Goal: Information Seeking & Learning: Find specific fact

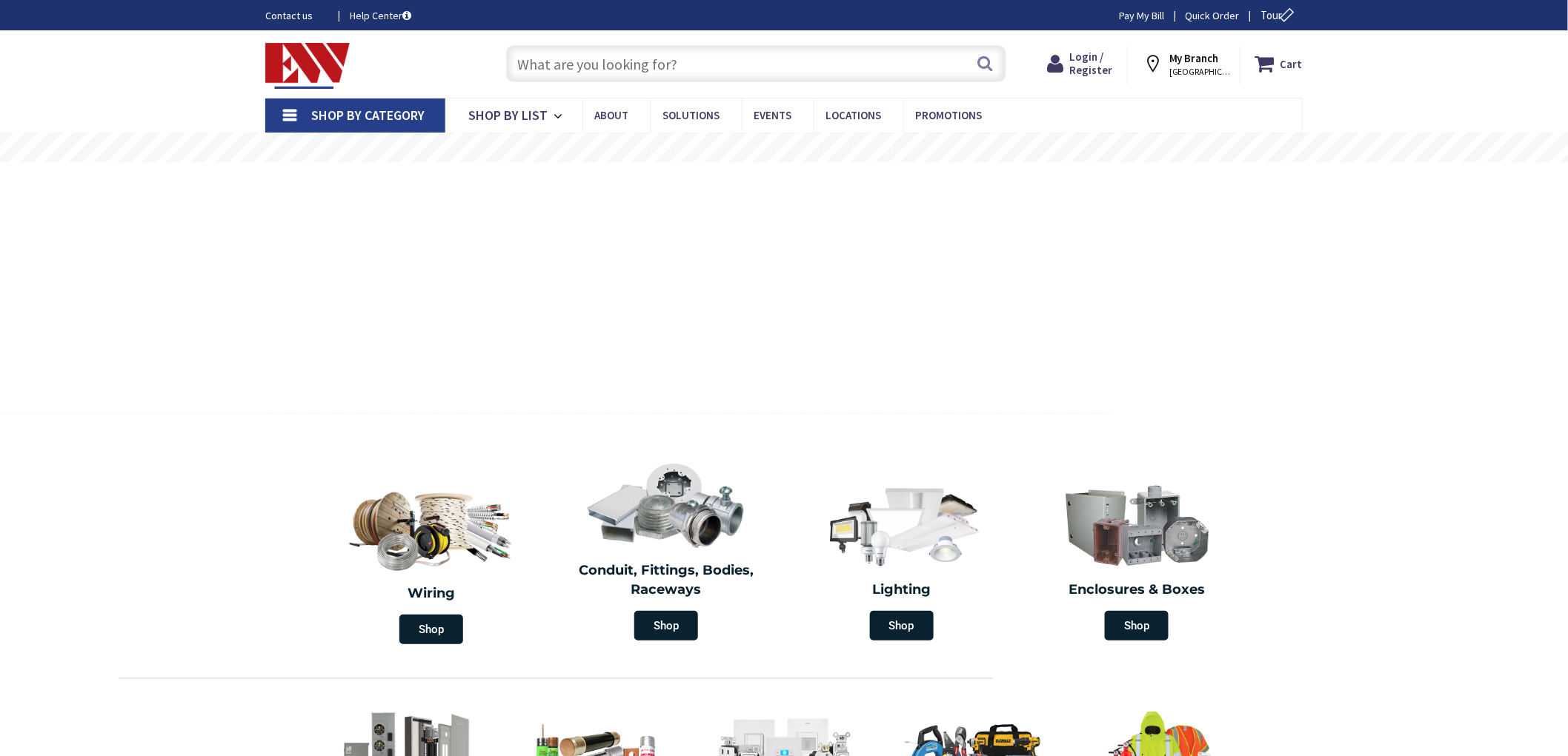
click at [599, 76] on input "text" at bounding box center [756, 63] width 500 height 37
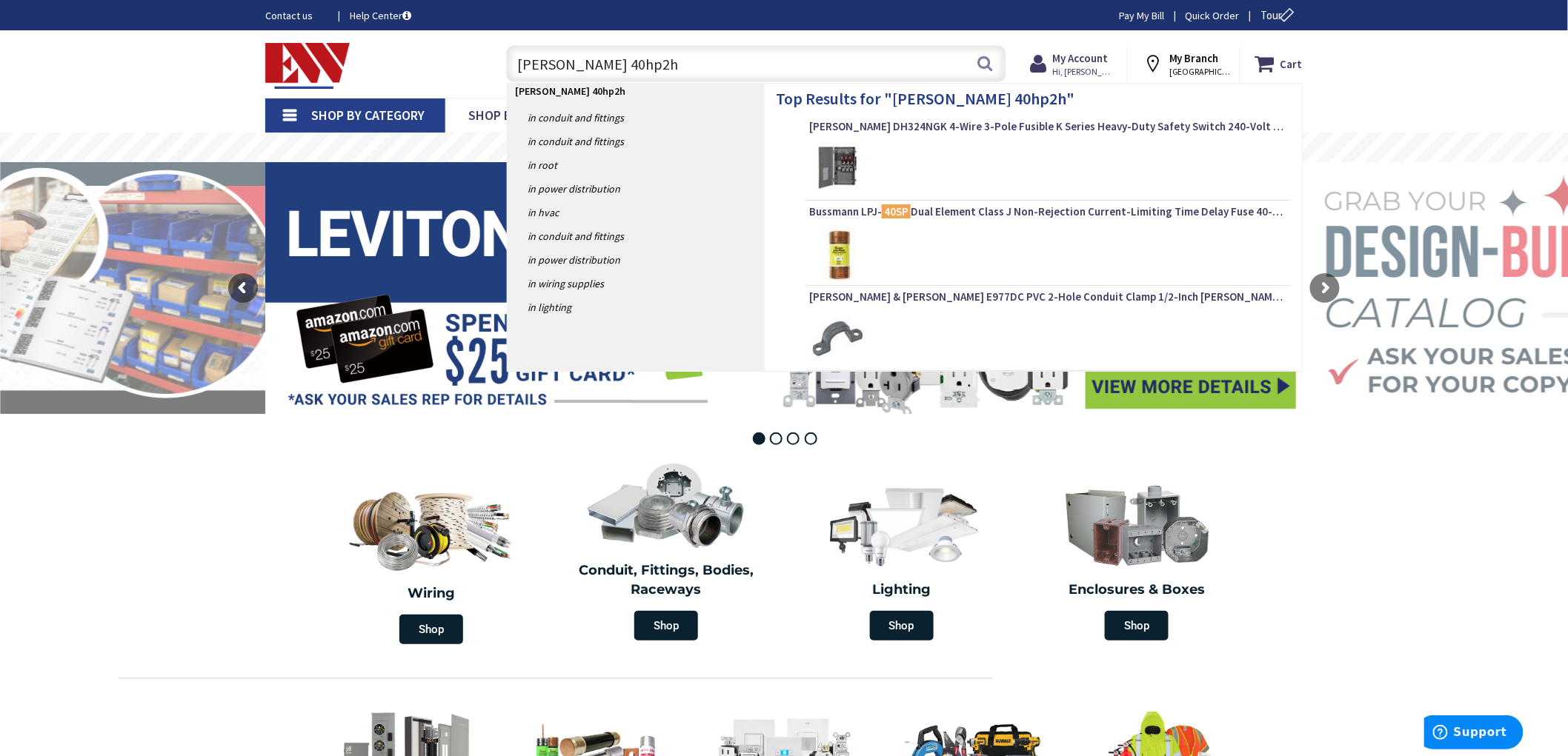
type input "[PERSON_NAME] 40hp2he"
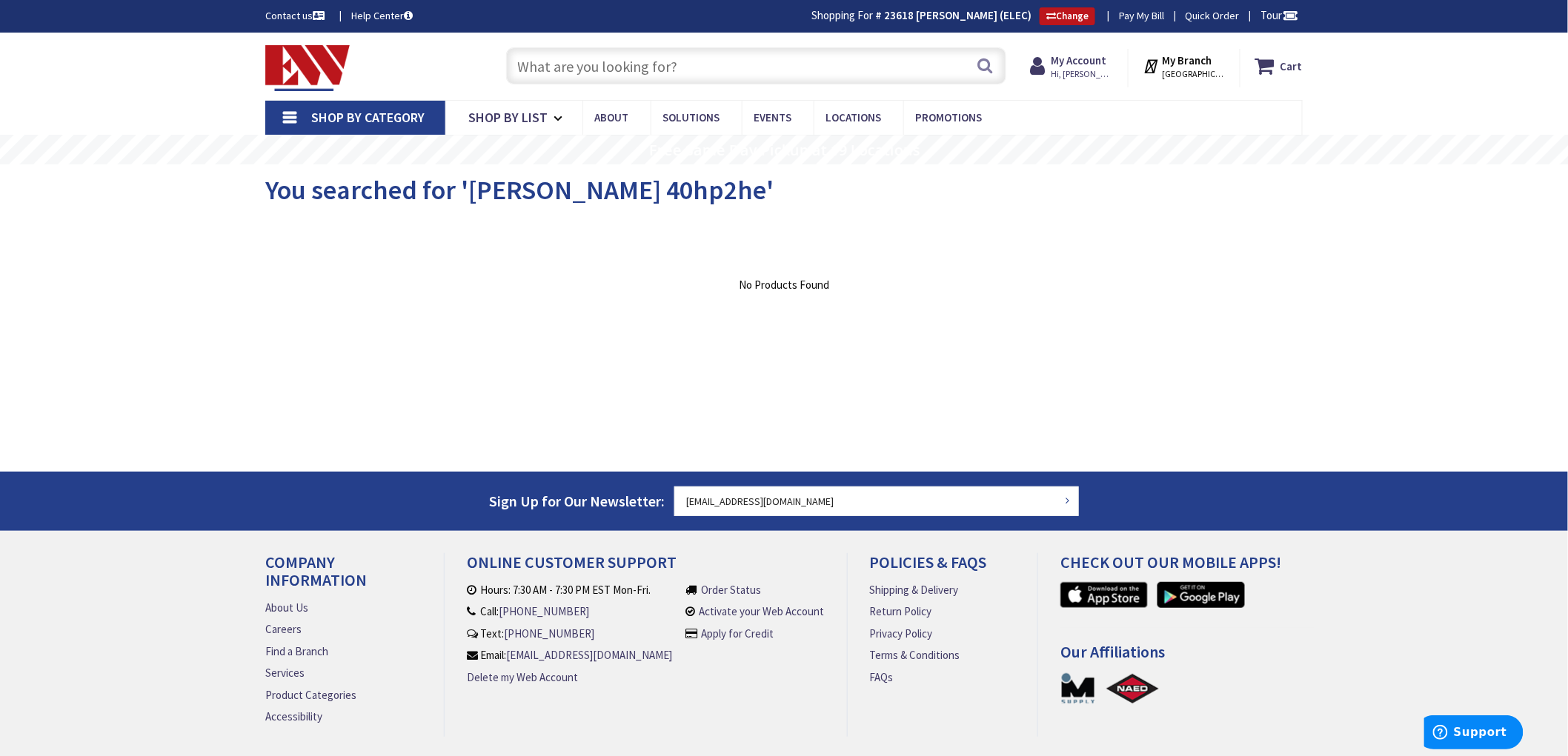
click at [711, 70] on input "text" at bounding box center [756, 65] width 500 height 37
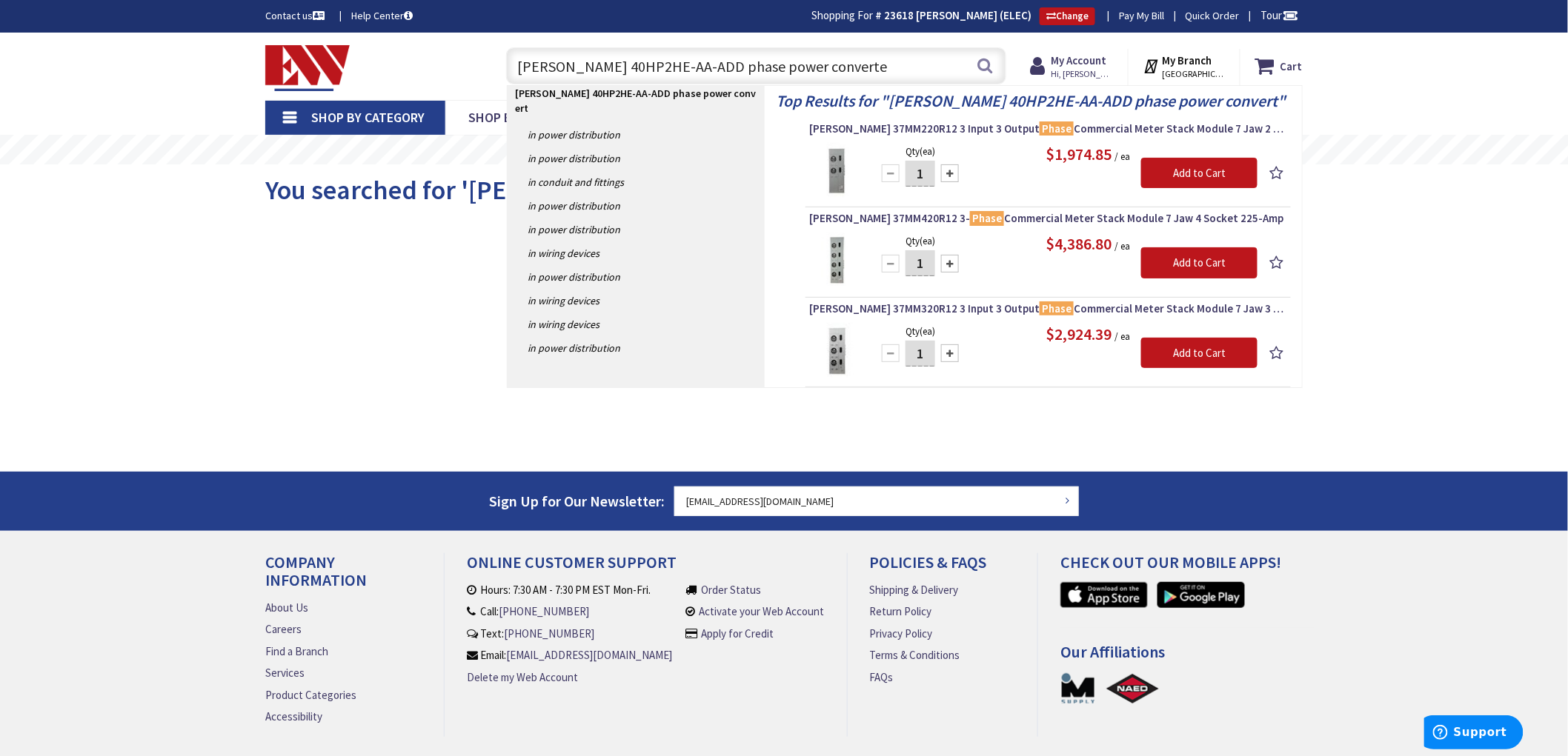
type input "RONK 40HP2HE-AA-ADD phase power converter"
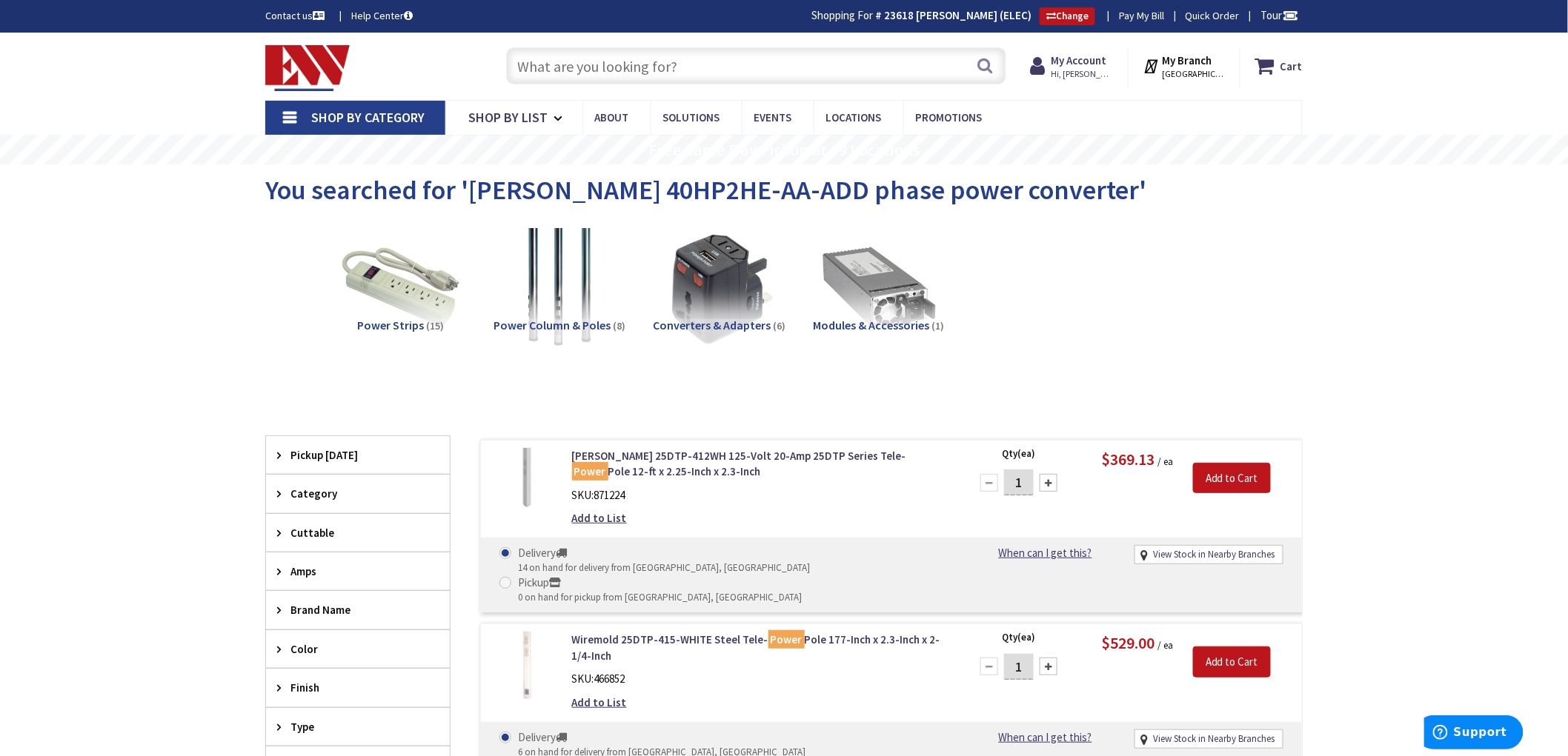
click at [712, 71] on input "text" at bounding box center [756, 65] width 500 height 37
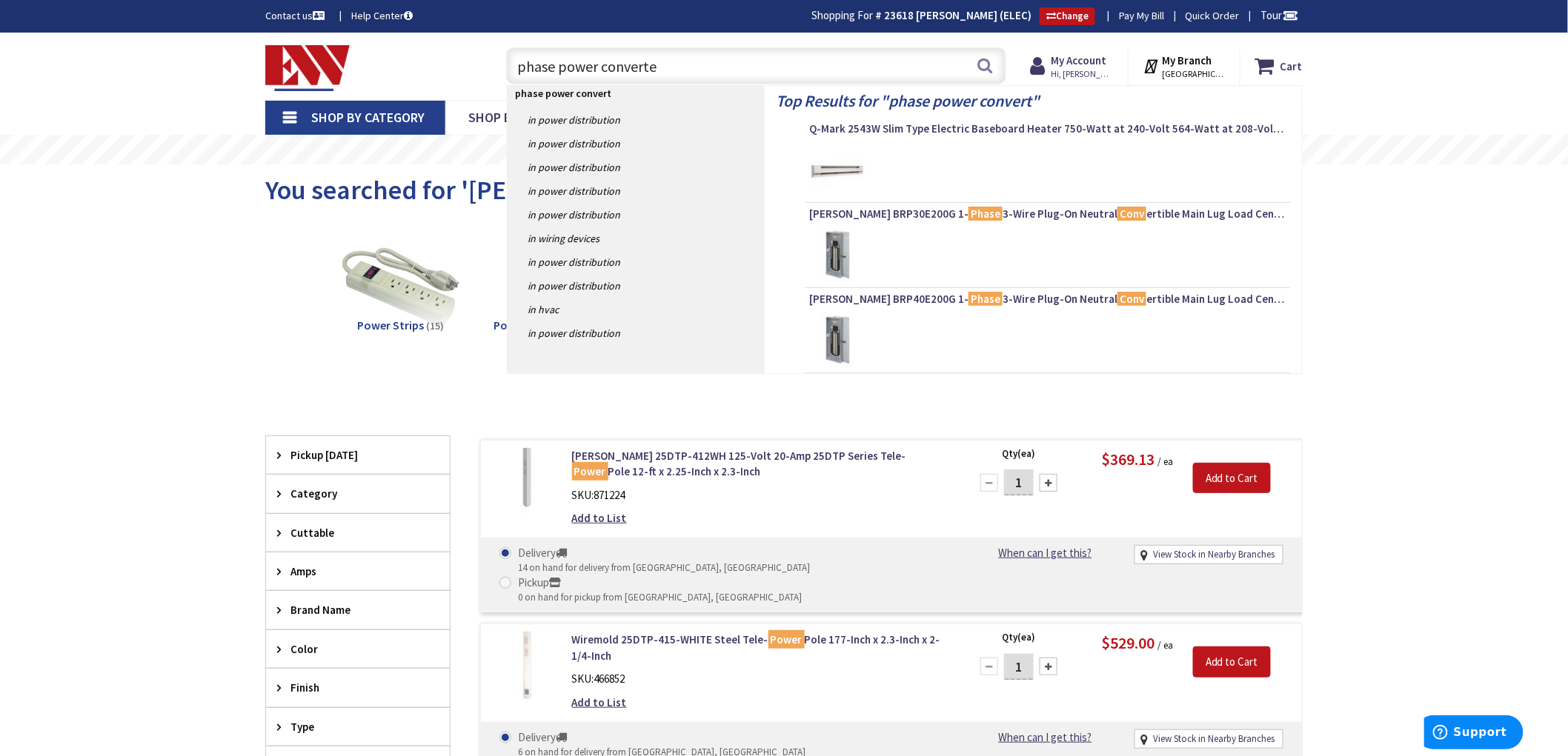
type input "phase power converter"
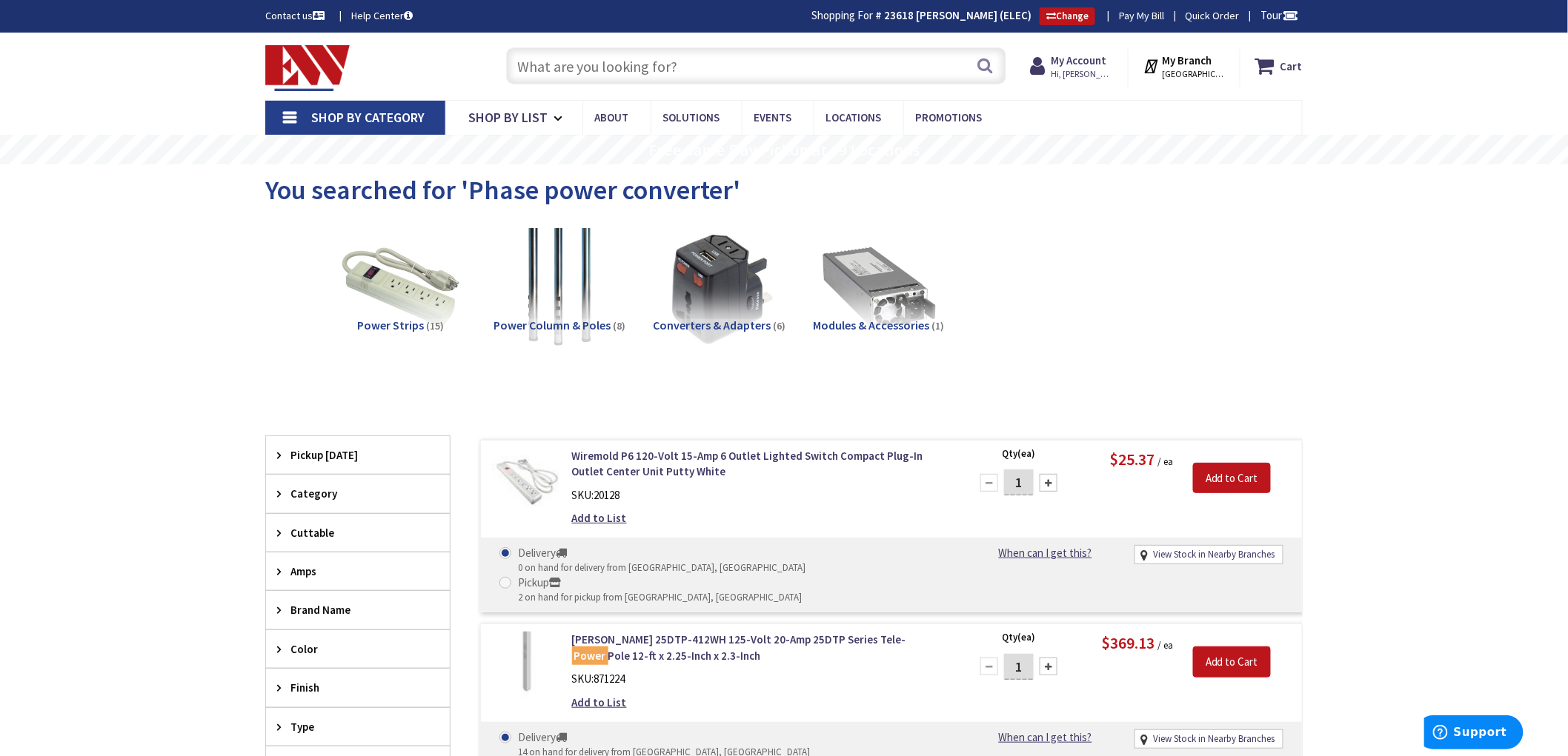
click at [742, 319] on span "Converters & Adapters" at bounding box center [711, 324] width 118 height 14
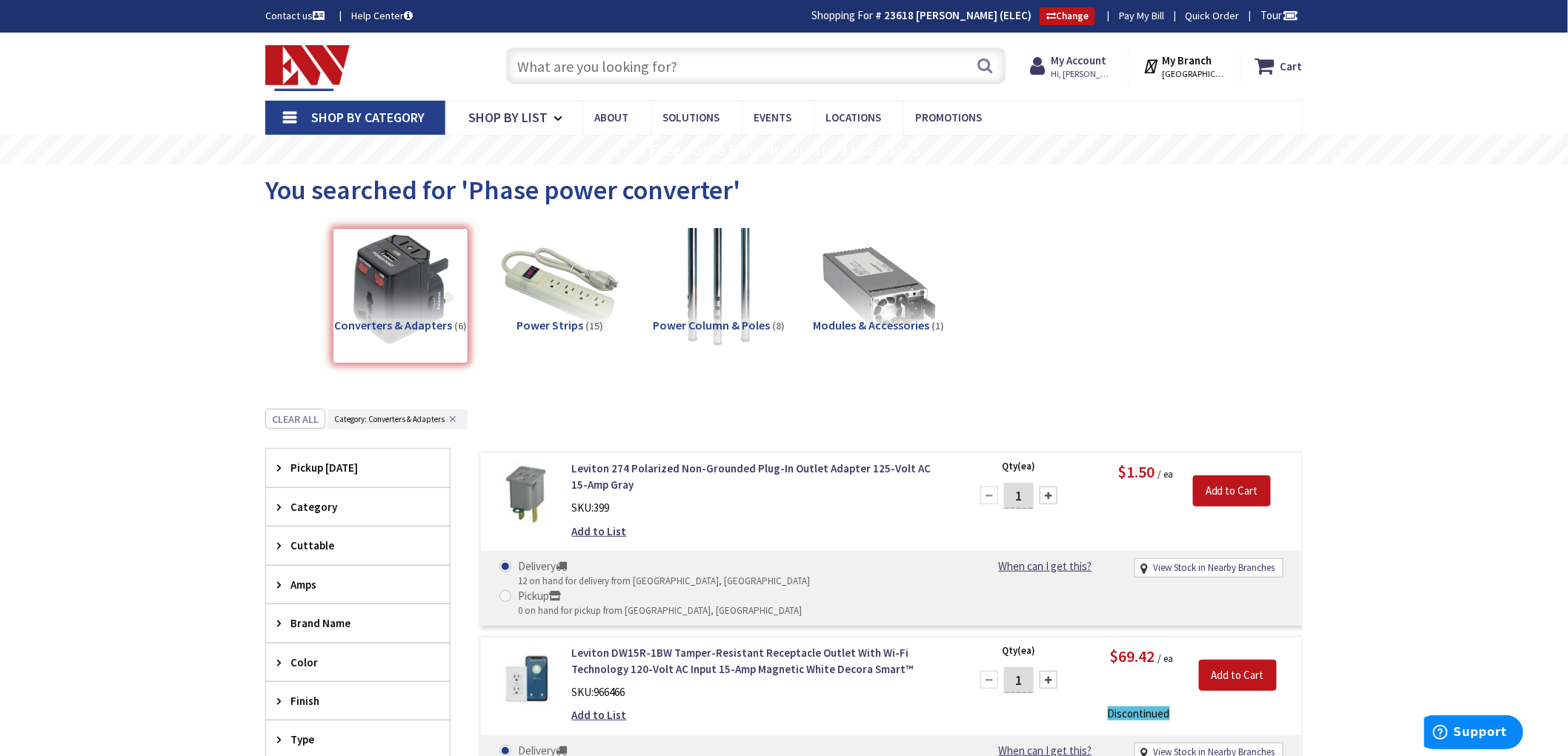
click at [593, 58] on input "text" at bounding box center [756, 65] width 500 height 37
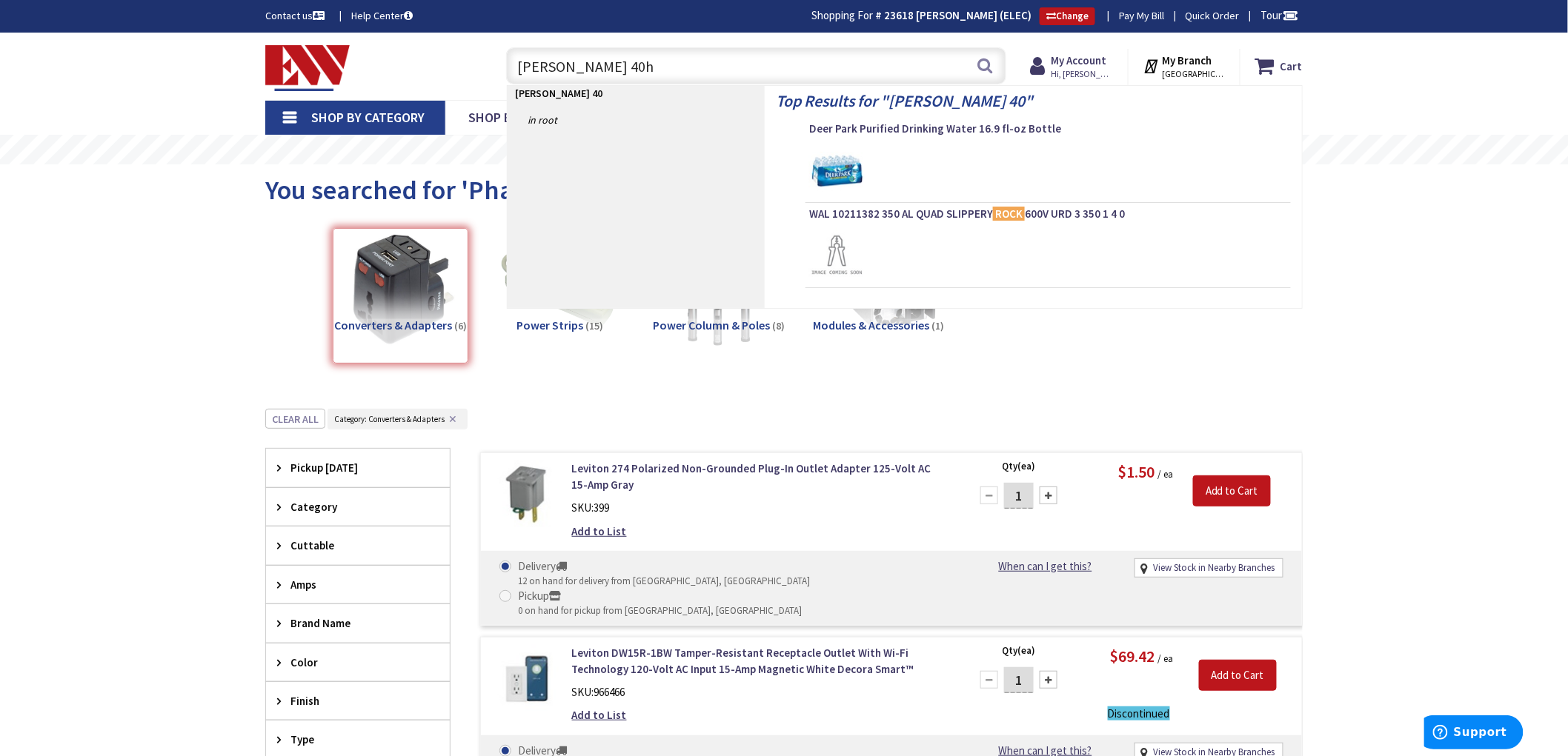
type input "RONK 40hp"
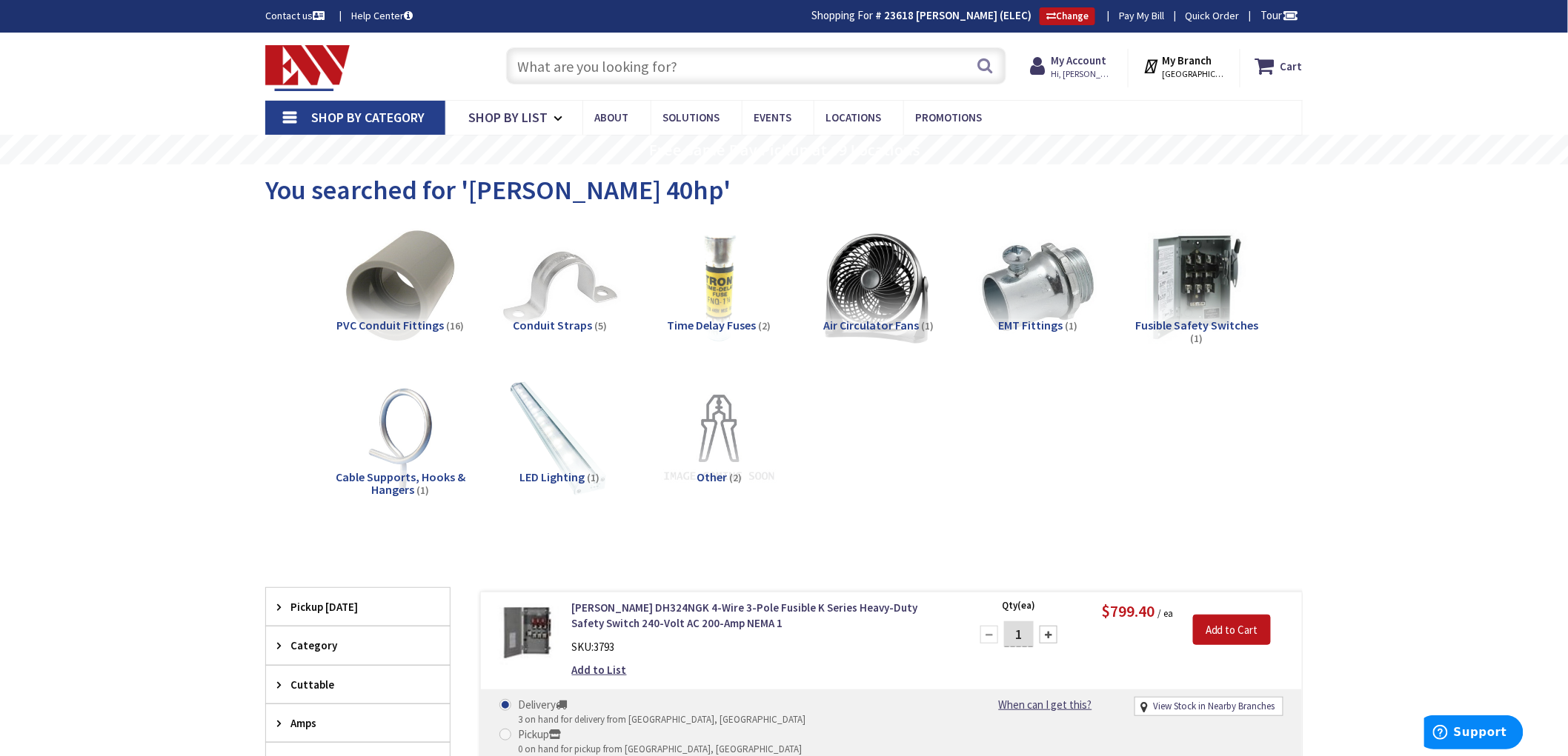
click at [650, 72] on input "text" at bounding box center [756, 65] width 500 height 37
